Goal: Information Seeking & Learning: Learn about a topic

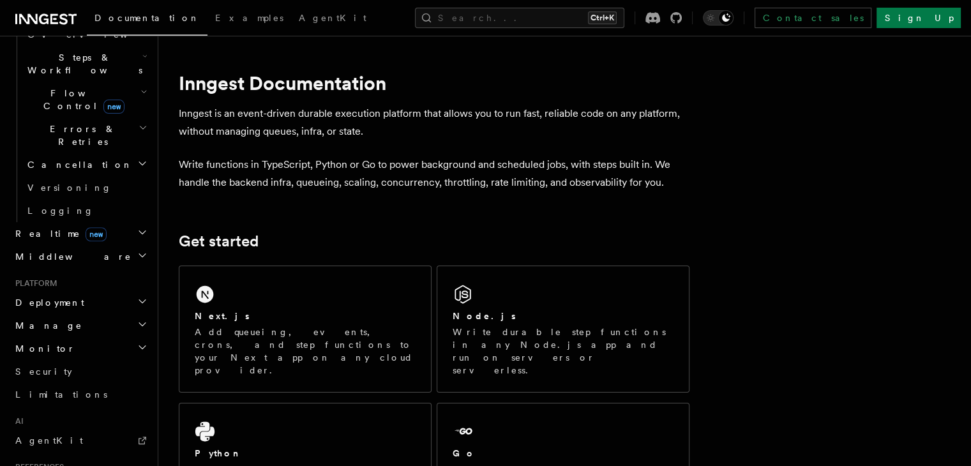
scroll to position [439, 0]
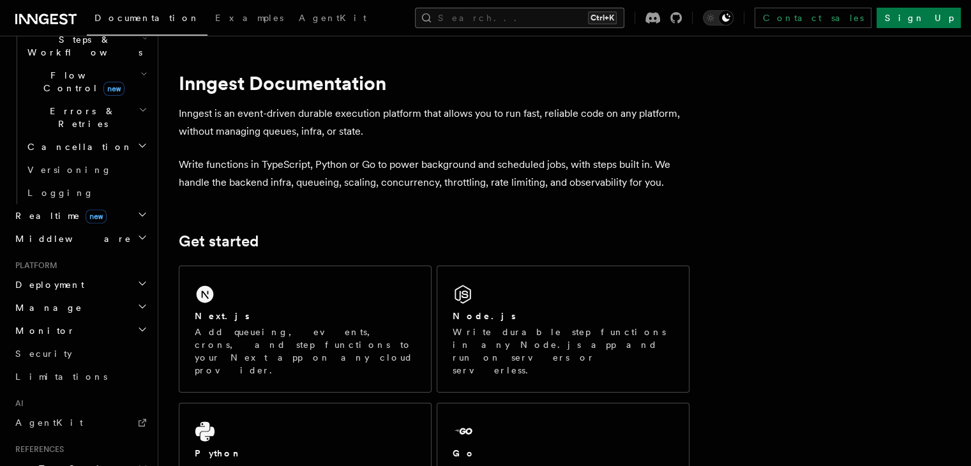
click at [514, 17] on button "Search... Ctrl+K" at bounding box center [519, 18] width 209 height 20
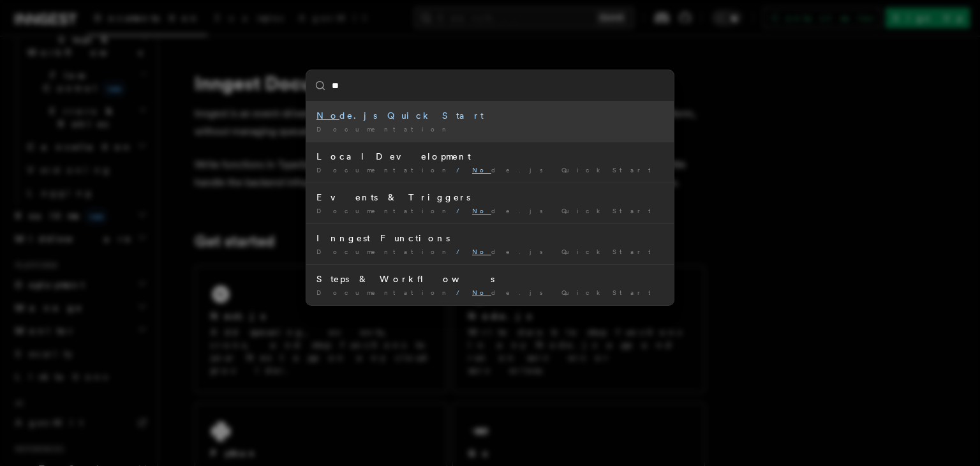
type input "*"
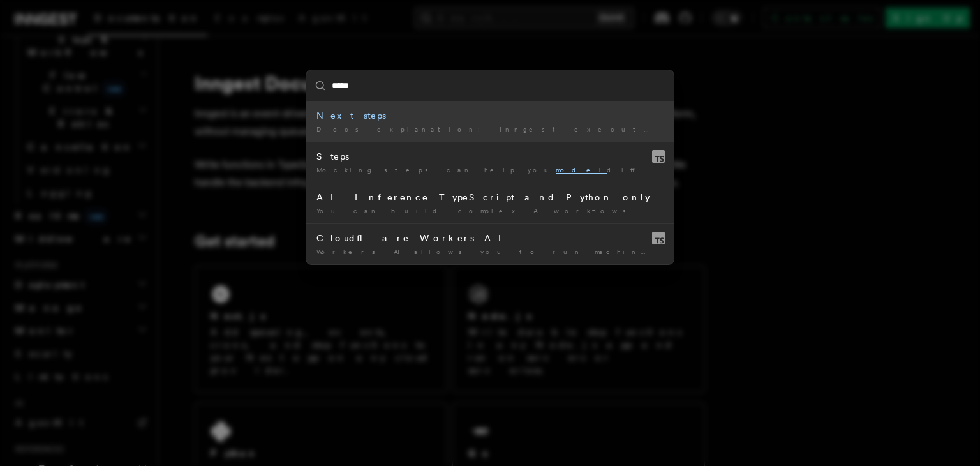
type input "******"
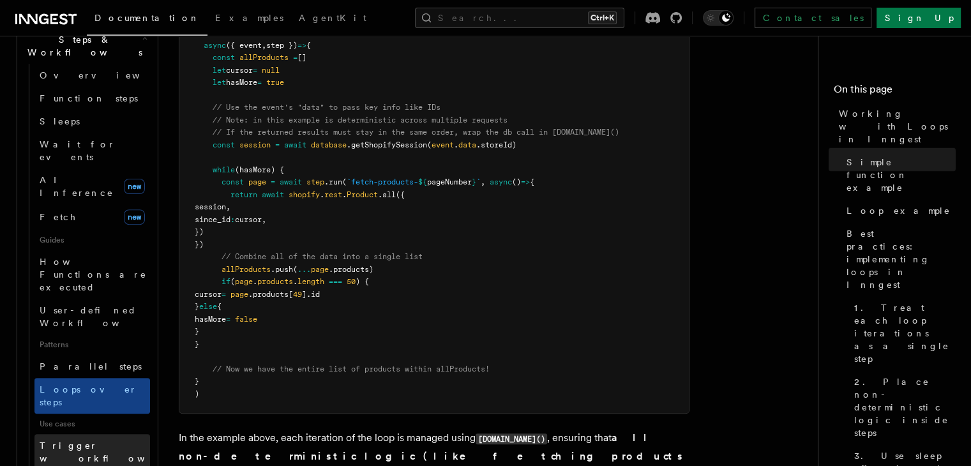
scroll to position [1379, 0]
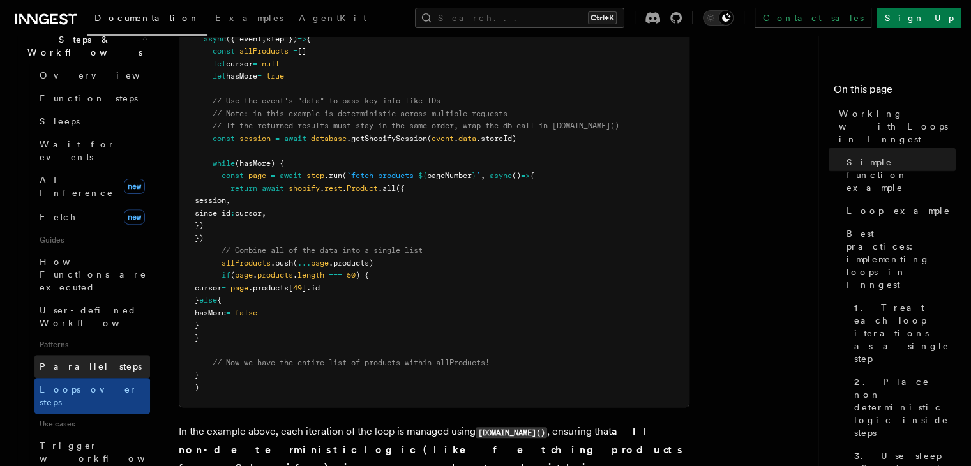
click at [72, 355] on link "Parallel steps" at bounding box center [92, 366] width 116 height 23
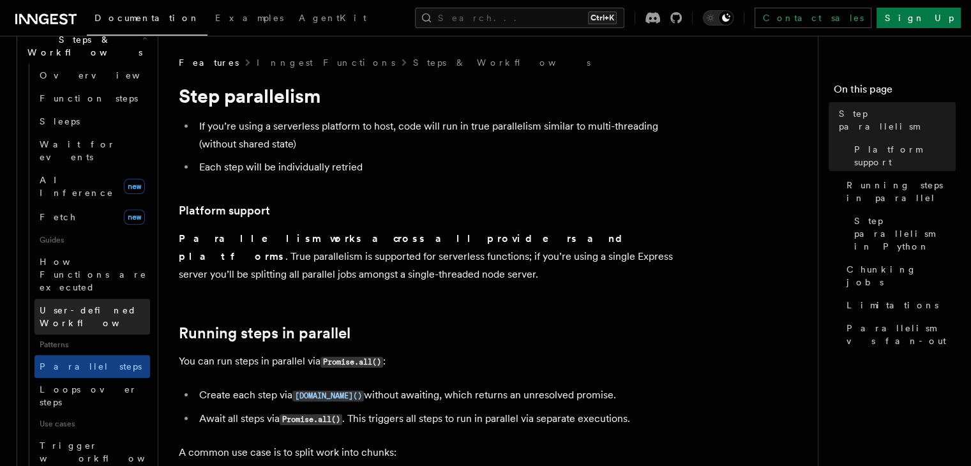
click at [100, 305] on span "User-defined Workflows" at bounding box center [97, 316] width 115 height 23
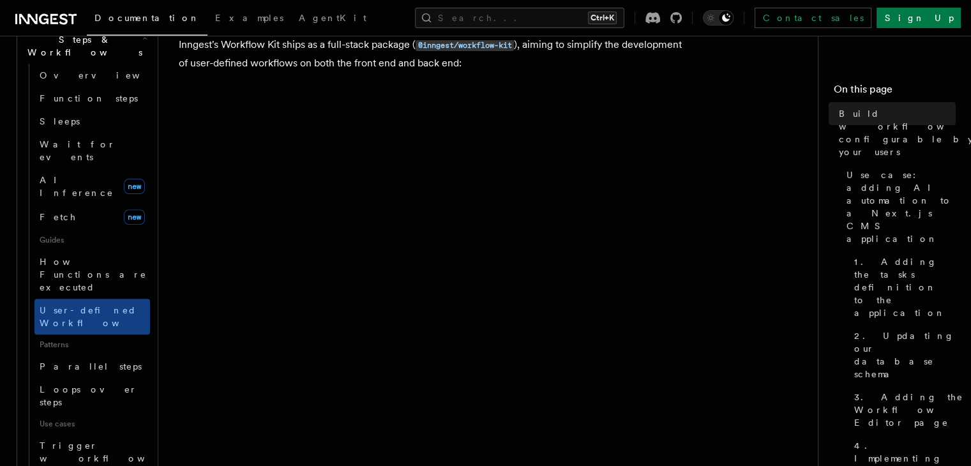
scroll to position [151, 0]
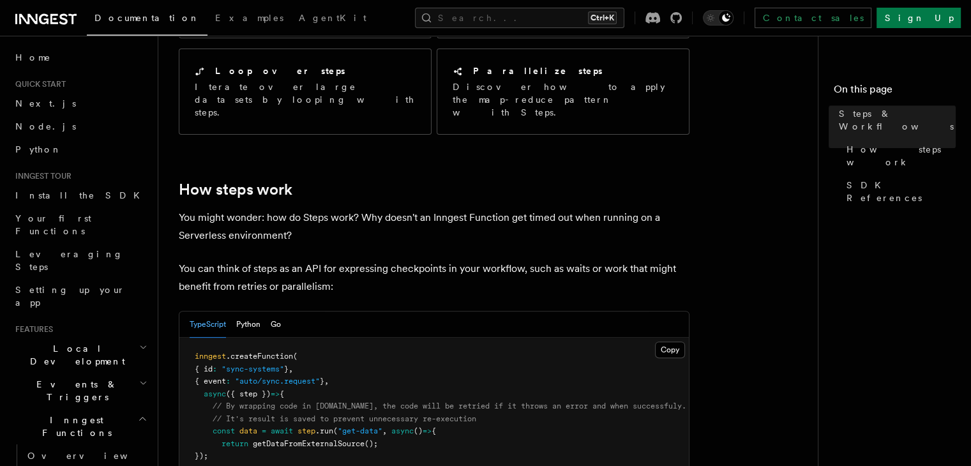
scroll to position [378, 0]
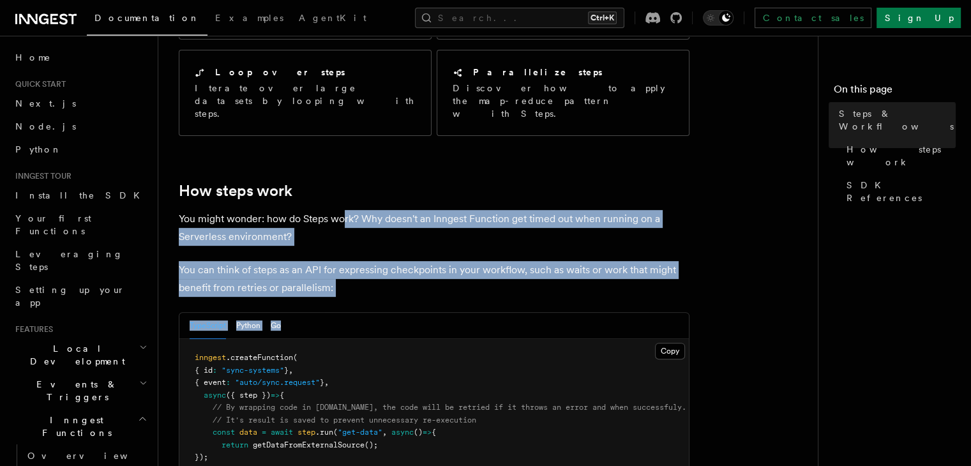
drag, startPoint x: 347, startPoint y: 256, endPoint x: 344, endPoint y: 153, distance: 102.8
click at [348, 210] on p "You might wonder: how do Steps work? Why doesn't an Inngest Function get timed …" at bounding box center [434, 228] width 511 height 36
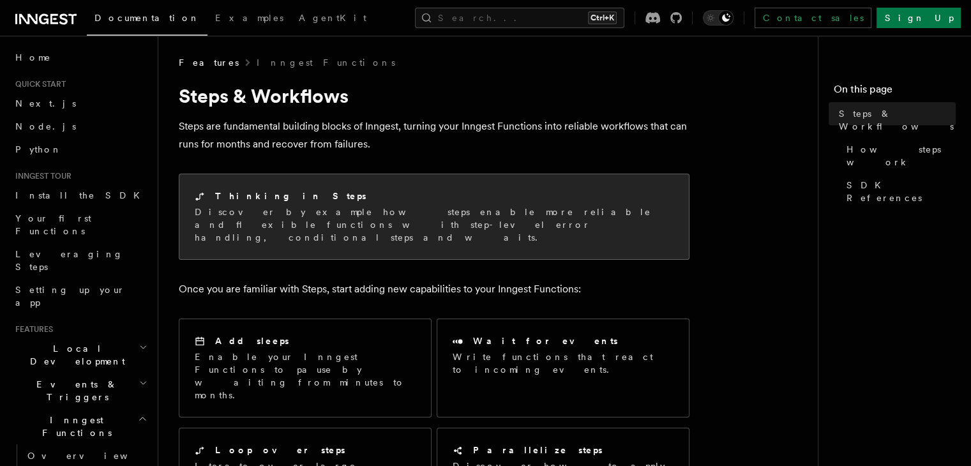
scroll to position [0, 0]
